Goal: Navigation & Orientation: Go to known website

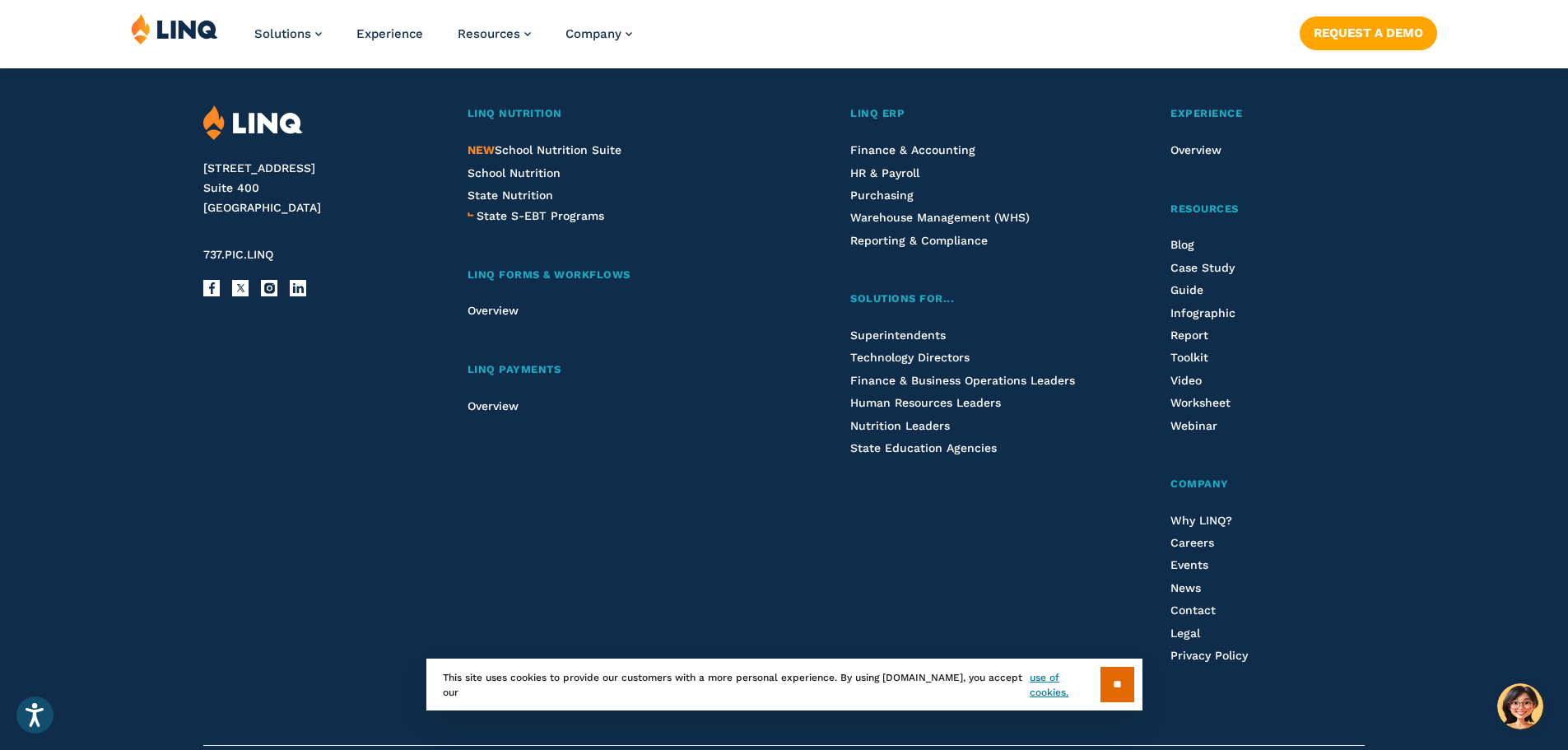
scroll to position [4399, 0]
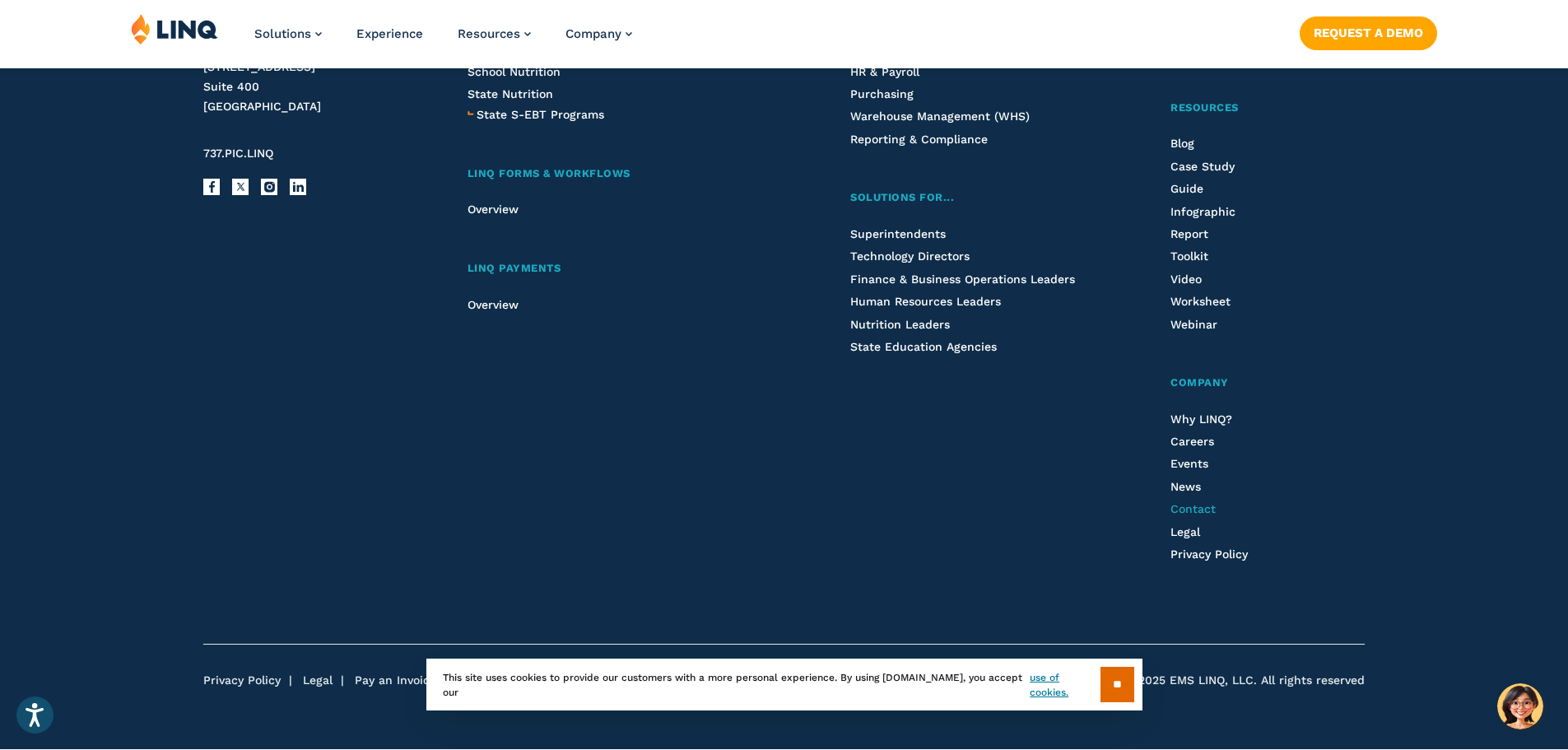
click at [1212, 512] on span "Contact" at bounding box center [1193, 509] width 45 height 13
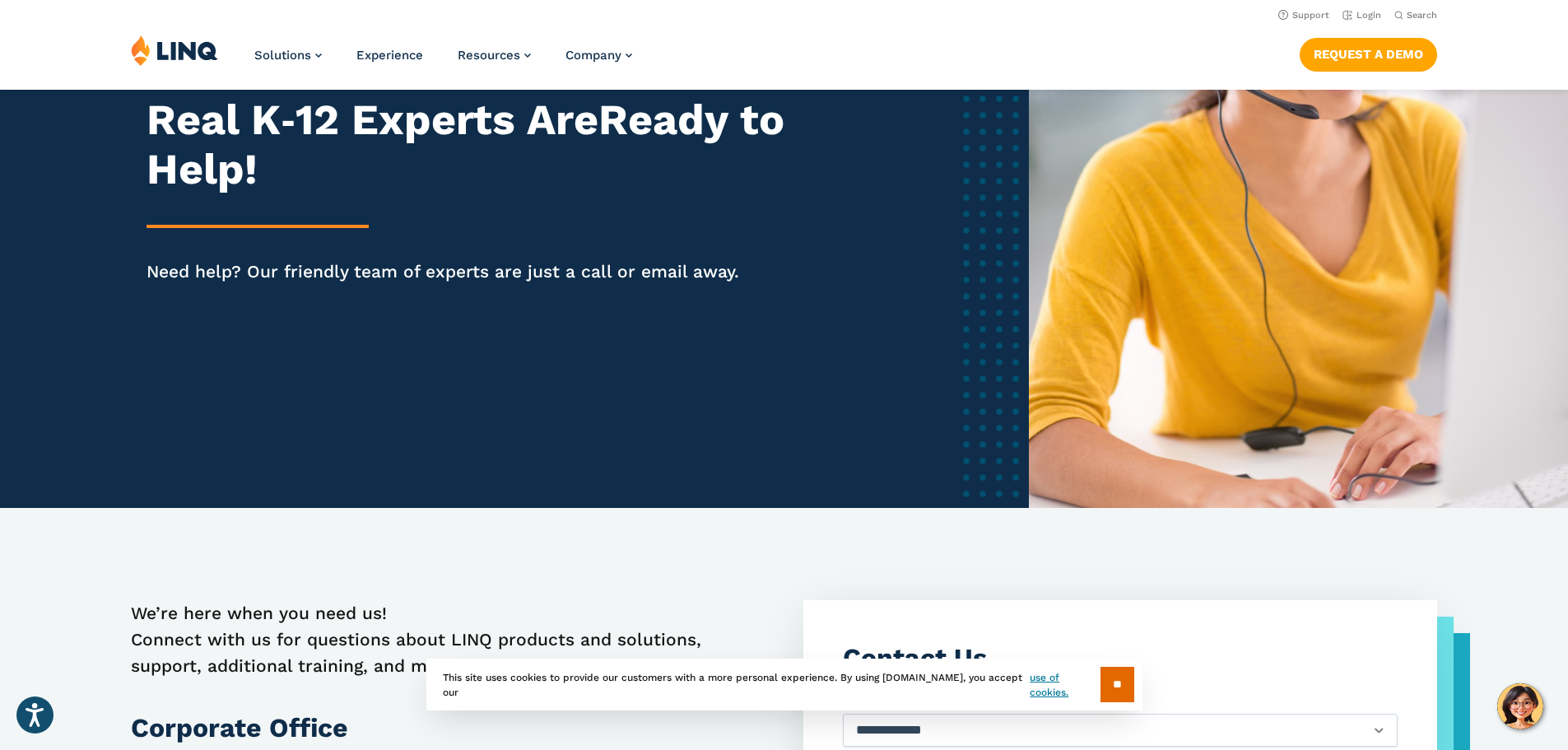
scroll to position [165, 0]
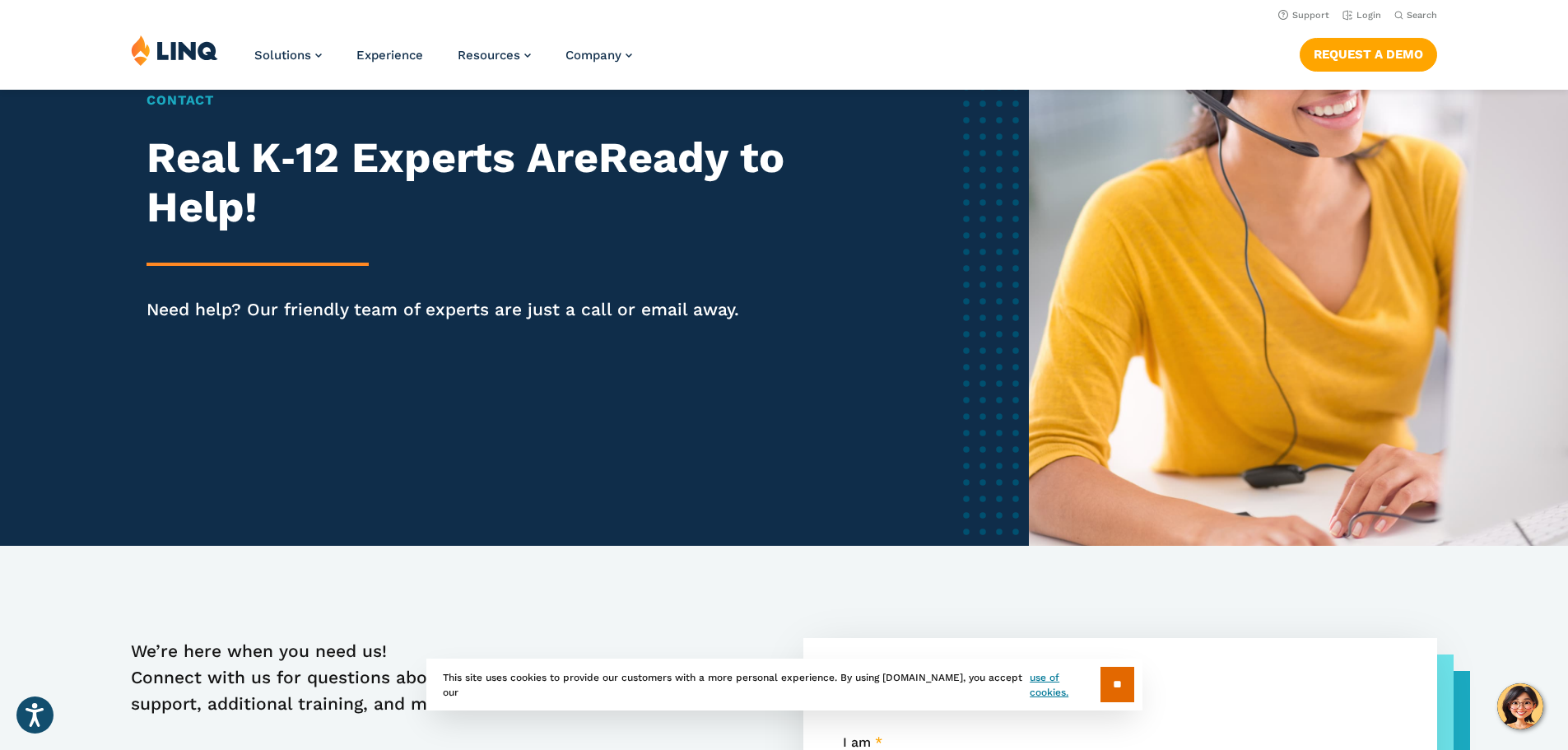
click at [173, 41] on img at bounding box center [174, 50] width 88 height 31
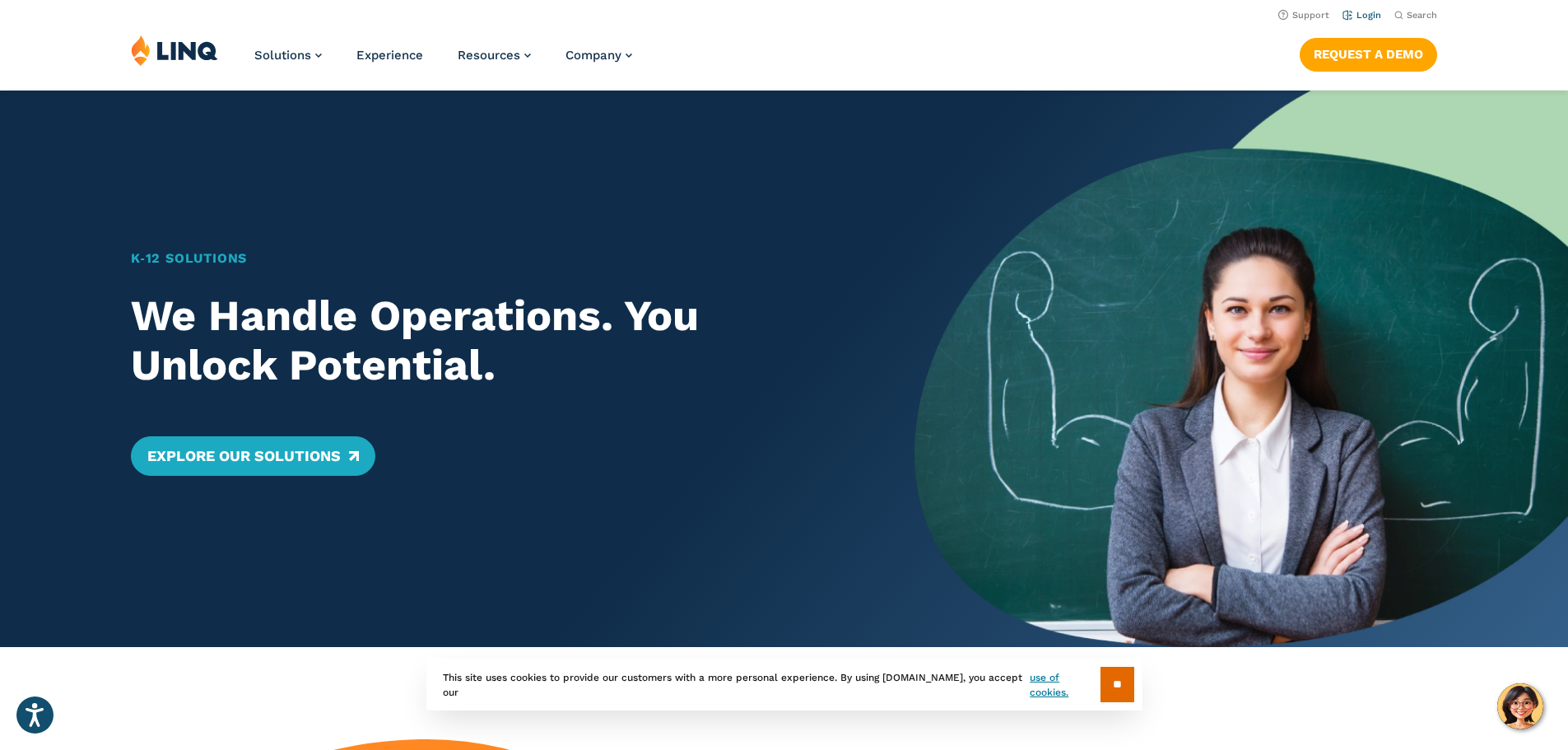
click at [1358, 11] on link "Login" at bounding box center [1362, 14] width 39 height 11
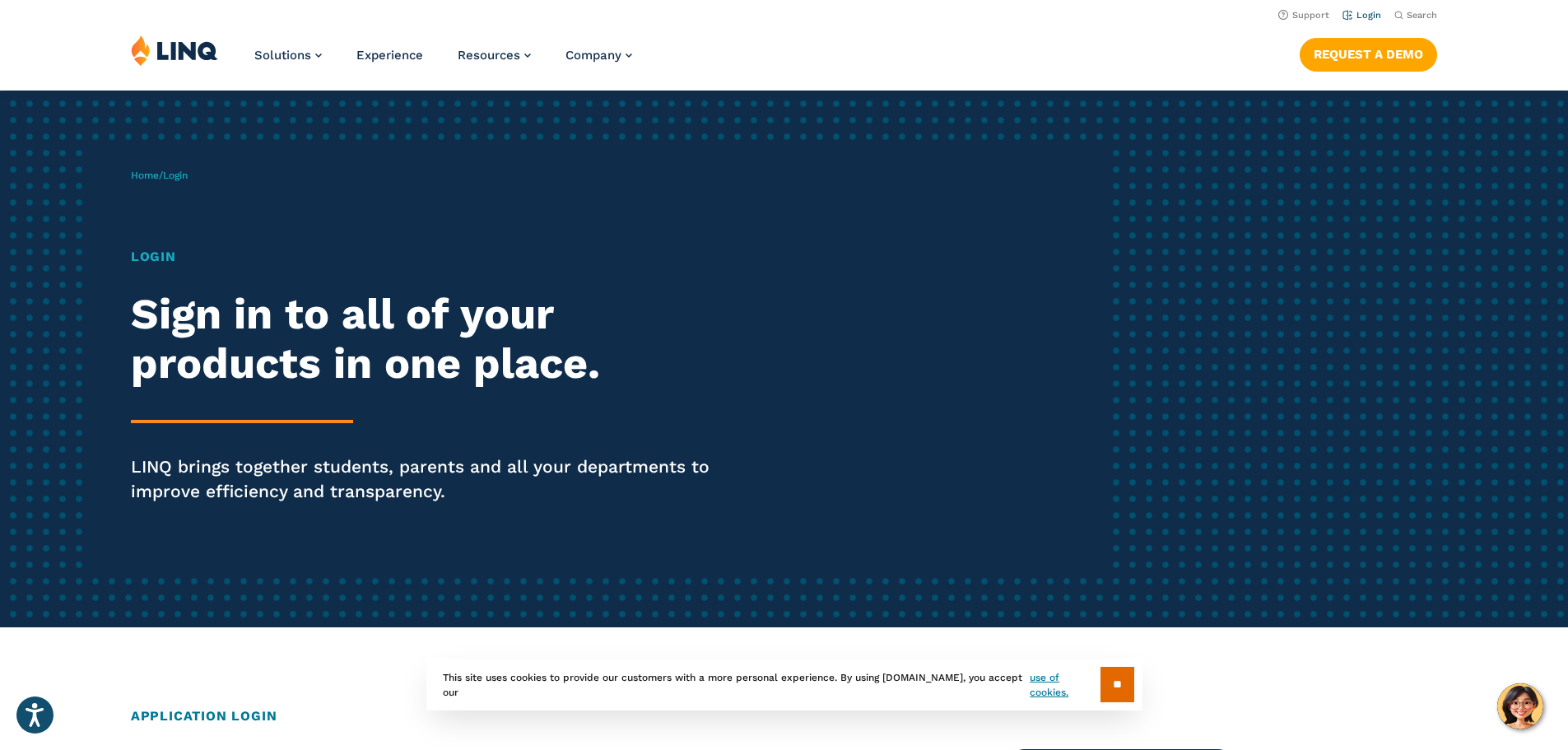
click at [1365, 14] on link "Login" at bounding box center [1362, 14] width 39 height 11
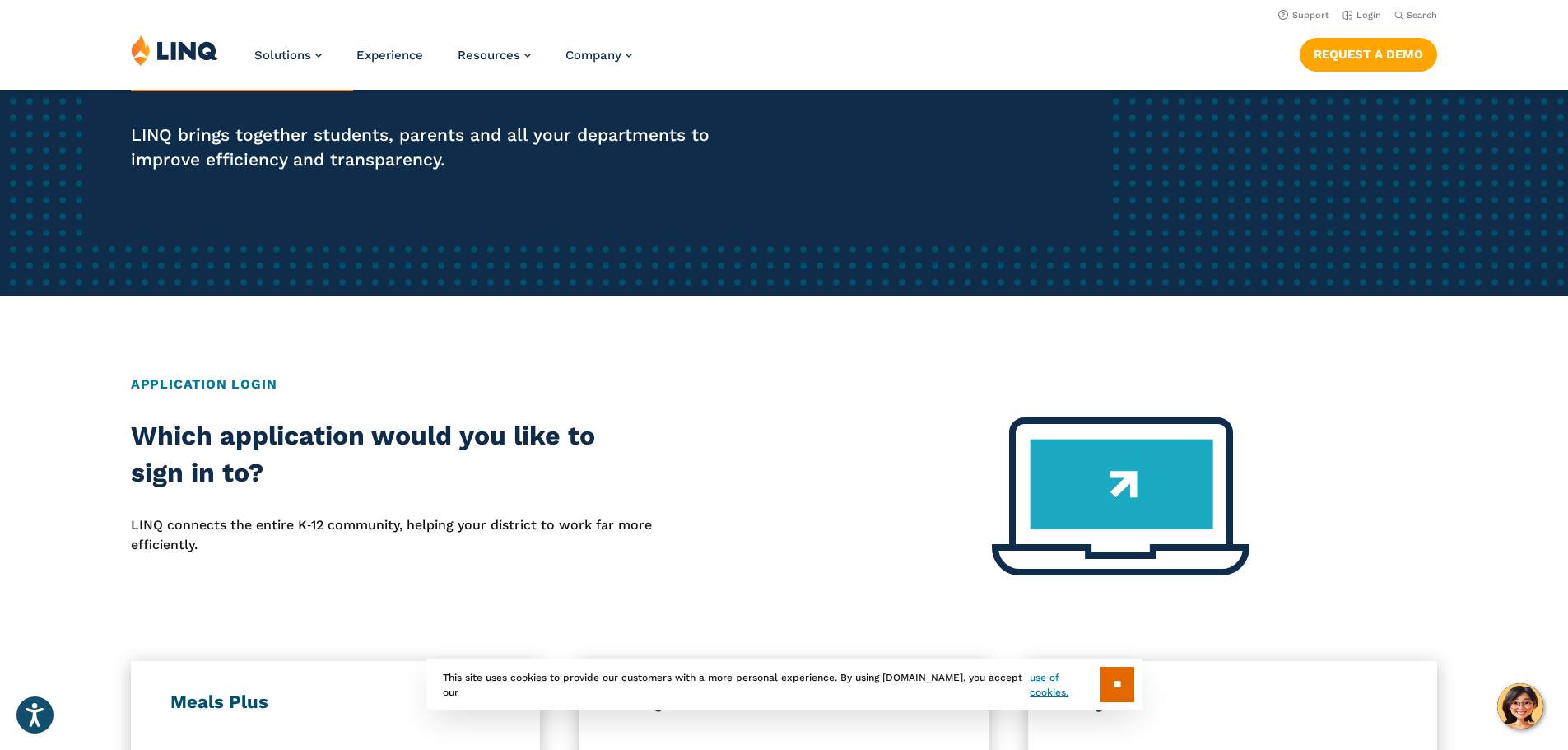
scroll to position [247, 0]
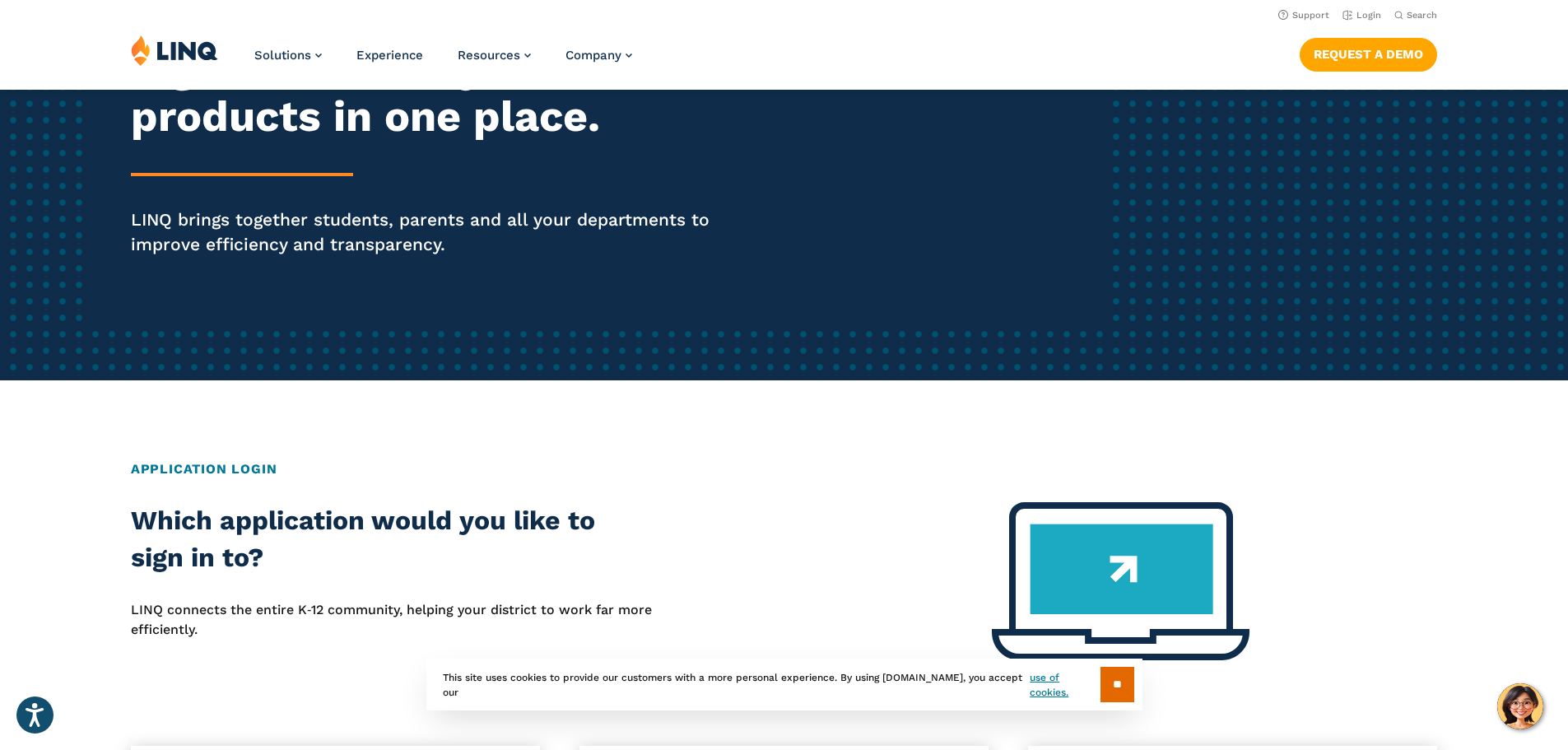
click at [163, 46] on img at bounding box center [174, 50] width 88 height 31
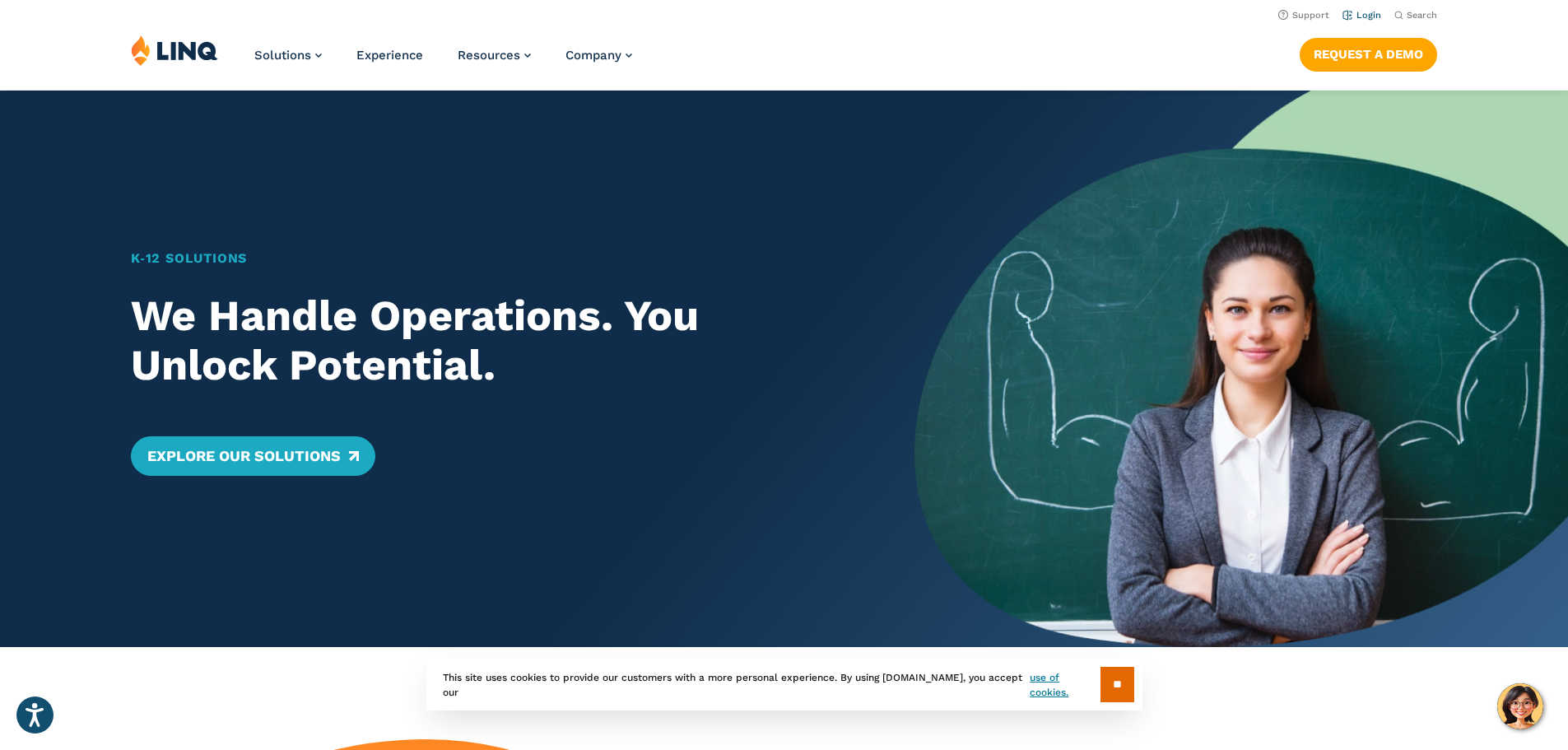
click at [1360, 14] on link "Login" at bounding box center [1362, 14] width 39 height 11
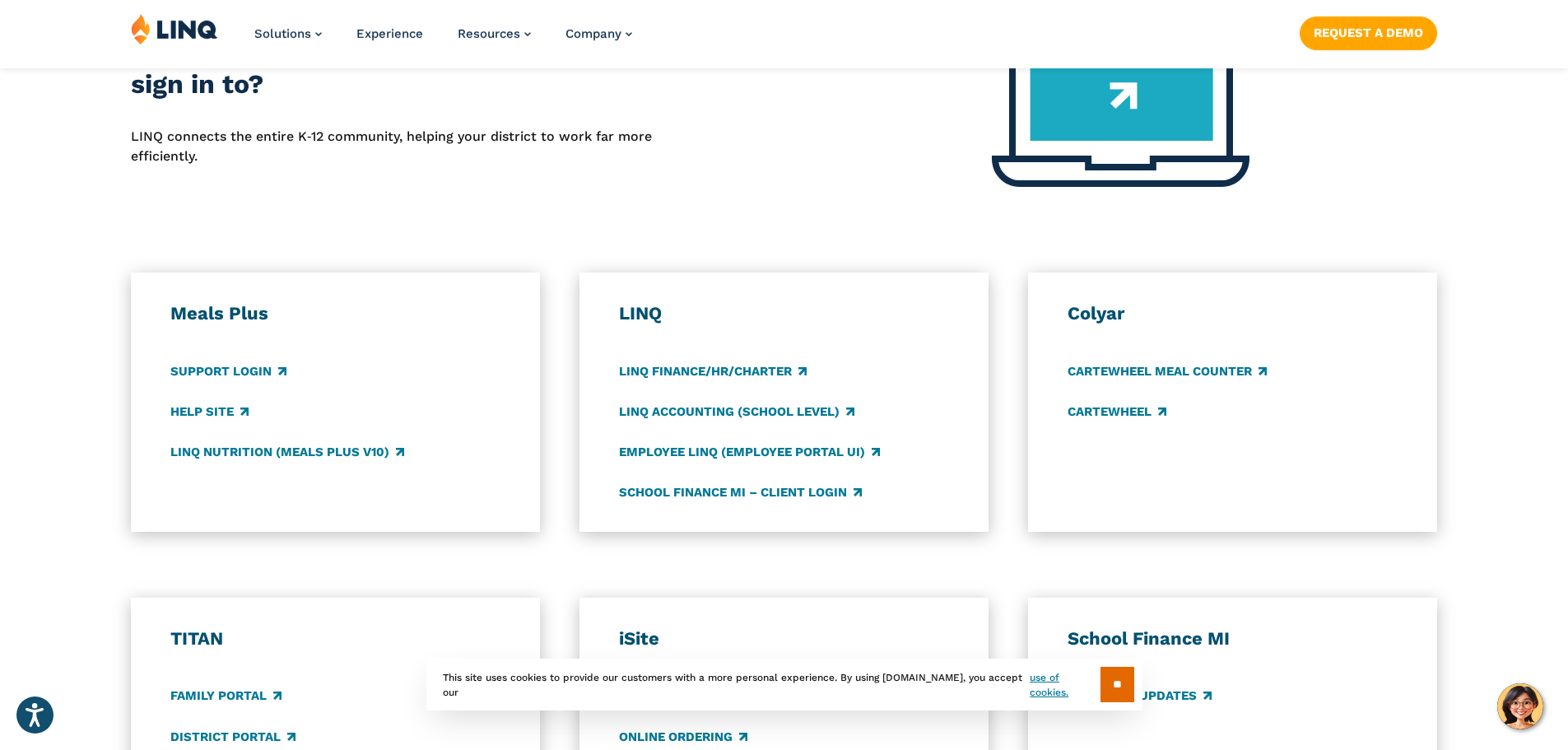
scroll to position [823, 0]
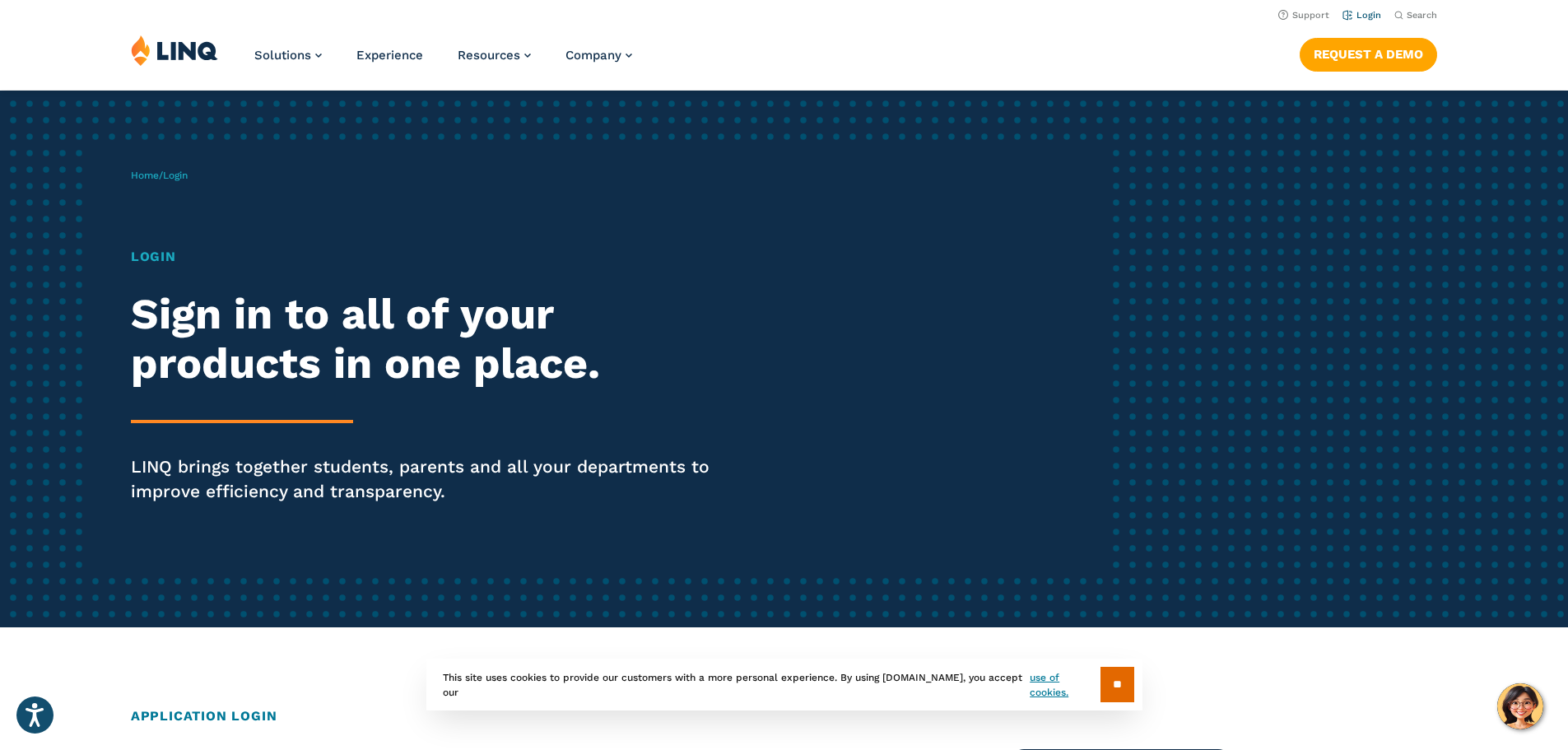
click at [1365, 13] on link "Login" at bounding box center [1362, 14] width 39 height 11
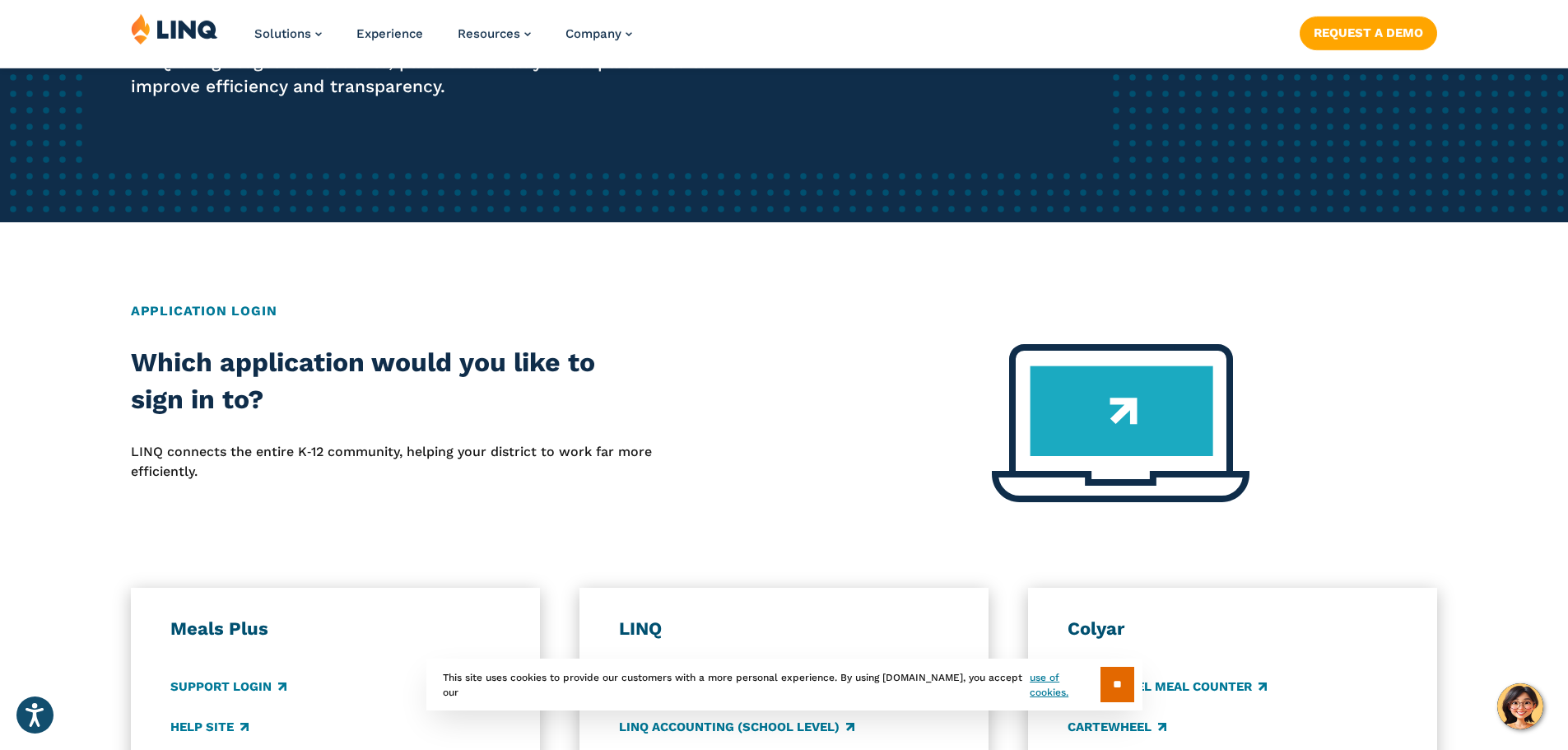
scroll to position [577, 0]
